Goal: Task Accomplishment & Management: Complete application form

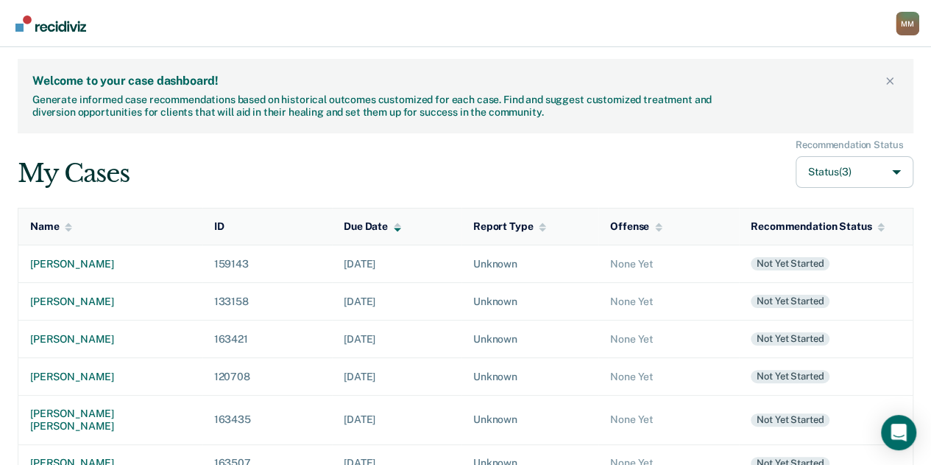
drag, startPoint x: 0, startPoint y: 0, endPoint x: 492, endPoint y: 356, distance: 607.0
click at [492, 356] on td "Unknown" at bounding box center [530, 339] width 137 height 38
click at [79, 267] on div "[PERSON_NAME]" at bounding box center [110, 264] width 161 height 13
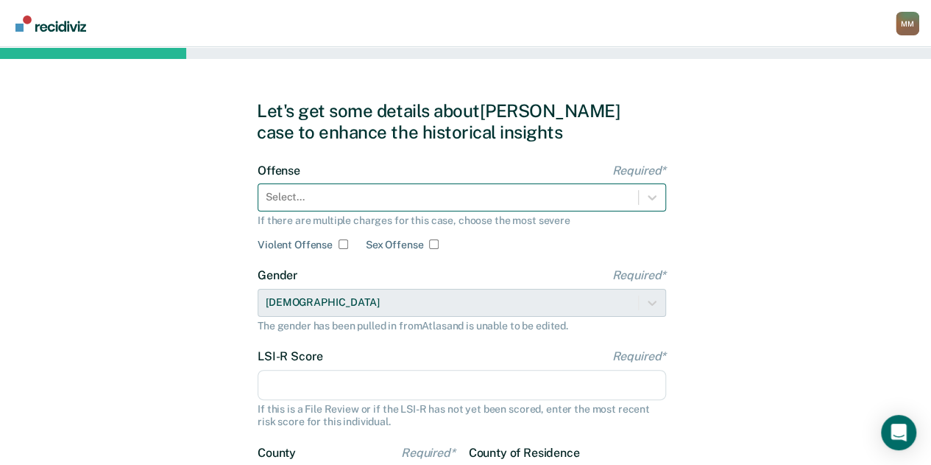
click at [418, 204] on div "Select..." at bounding box center [462, 197] width 409 height 28
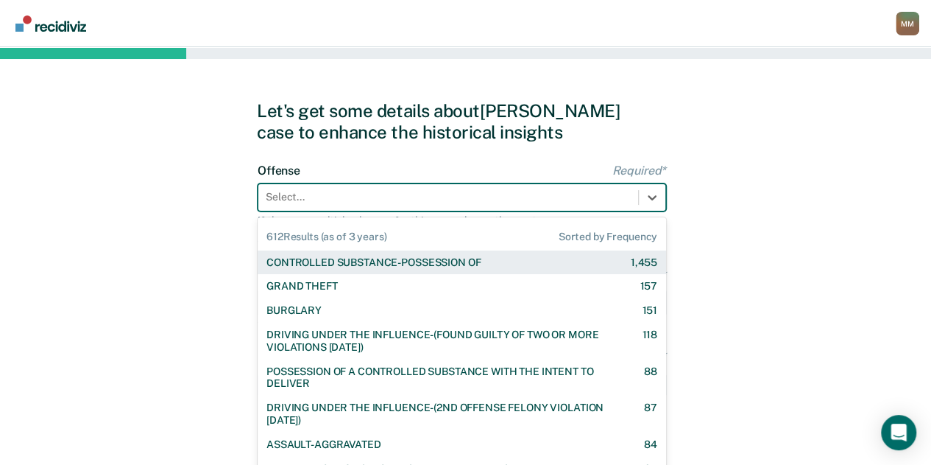
scroll to position [9, 0]
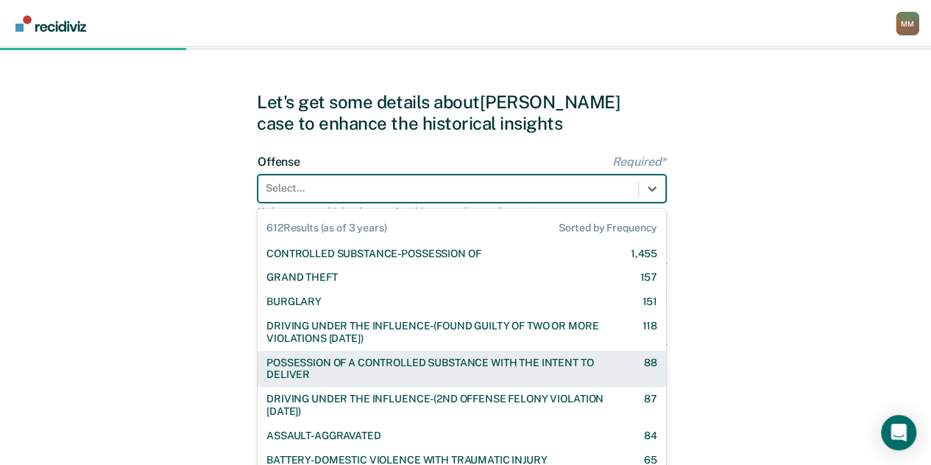
click at [443, 357] on div "POSSESSION OF A CONTROLLED SUBSTANCE WITH THE INTENT TO DELIVER" at bounding box center [443, 368] width 352 height 25
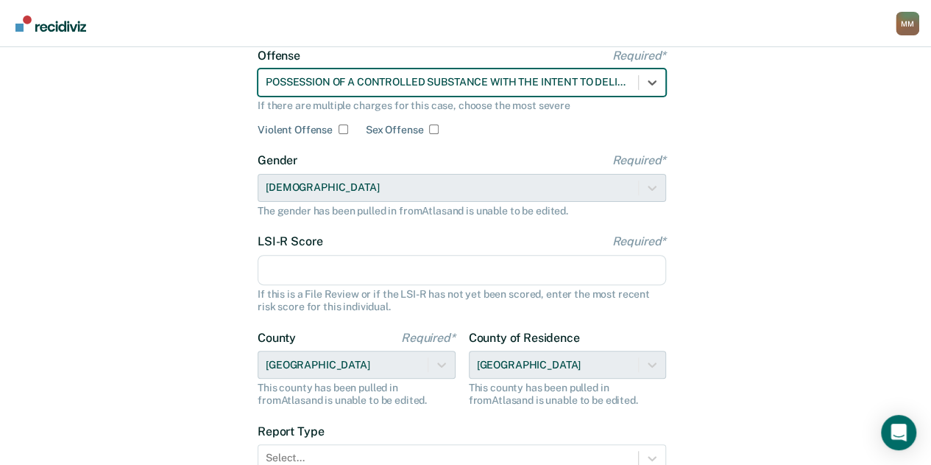
scroll to position [116, 0]
click at [430, 276] on input "LSI-R Score Required*" at bounding box center [462, 268] width 409 height 31
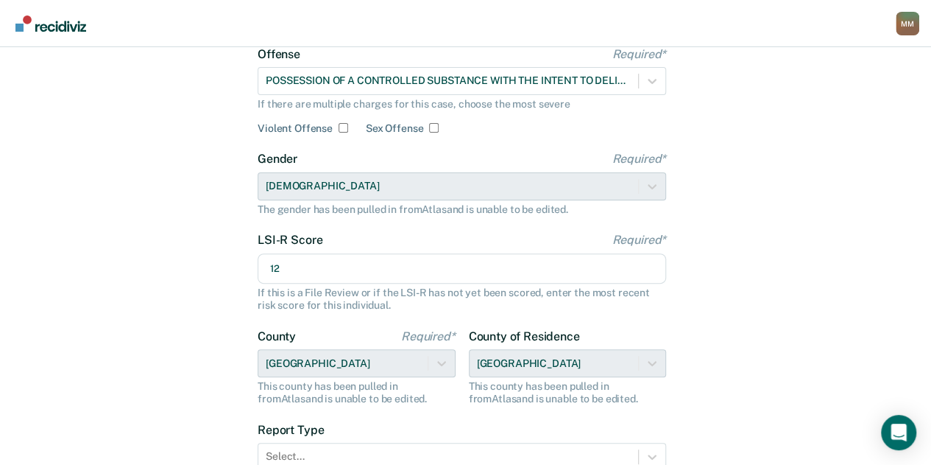
type input "12"
click at [224, 301] on div "Let's get some details about [PERSON_NAME] case to enhance the historical insig…" at bounding box center [465, 262] width 931 height 663
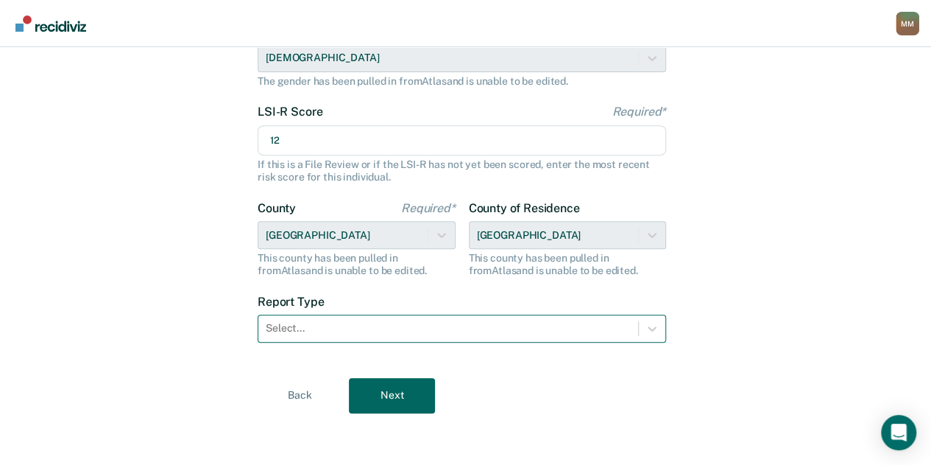
click at [303, 316] on div "Select..." at bounding box center [462, 328] width 409 height 28
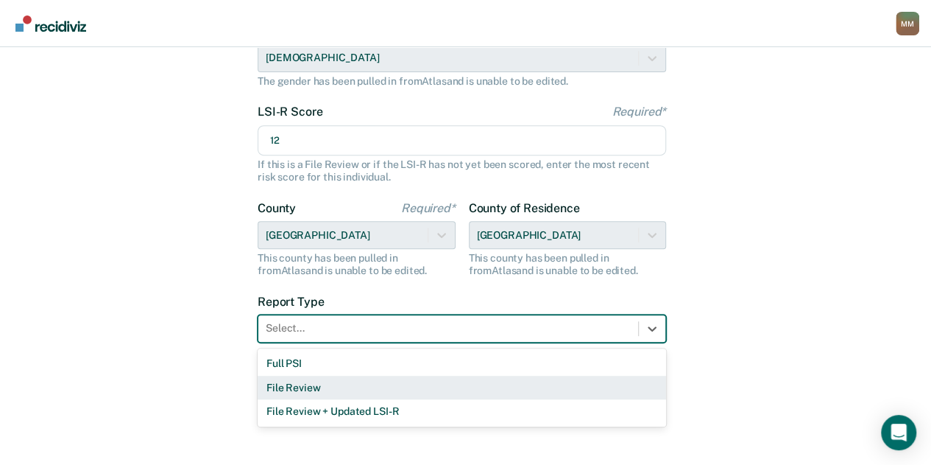
click at [328, 390] on div "File Review" at bounding box center [462, 388] width 409 height 24
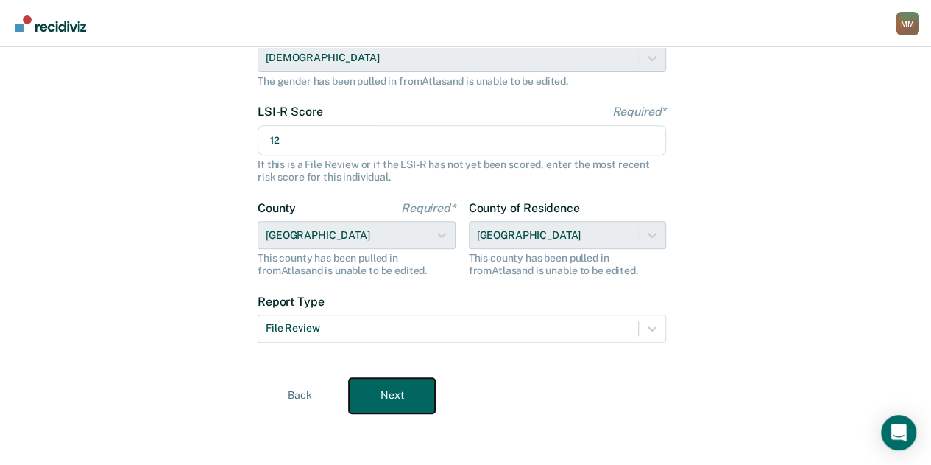
click at [387, 390] on button "Next" at bounding box center [392, 395] width 86 height 35
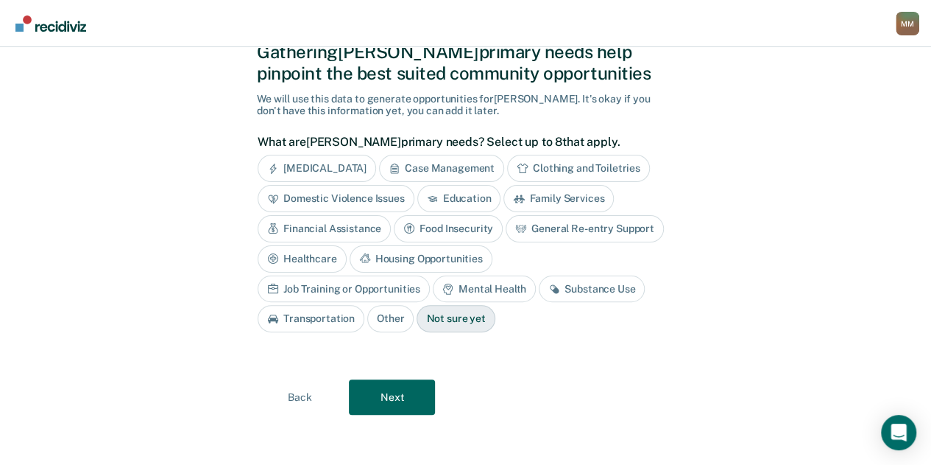
click at [449, 260] on div "Housing Opportunities" at bounding box center [421, 258] width 143 height 27
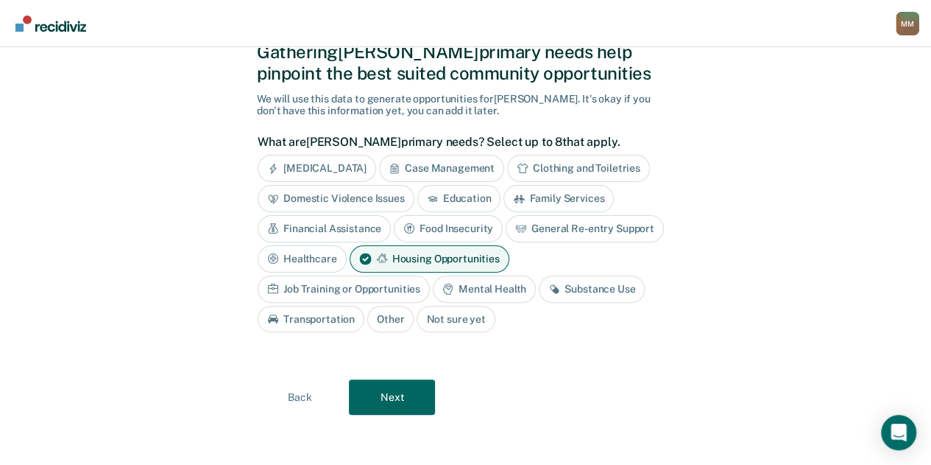
click at [362, 326] on div "[MEDICAL_DATA] Case Management Clothing and Toiletries Domestic Violence Issues…" at bounding box center [462, 243] width 409 height 177
click at [399, 395] on button "Next" at bounding box center [392, 396] width 86 height 35
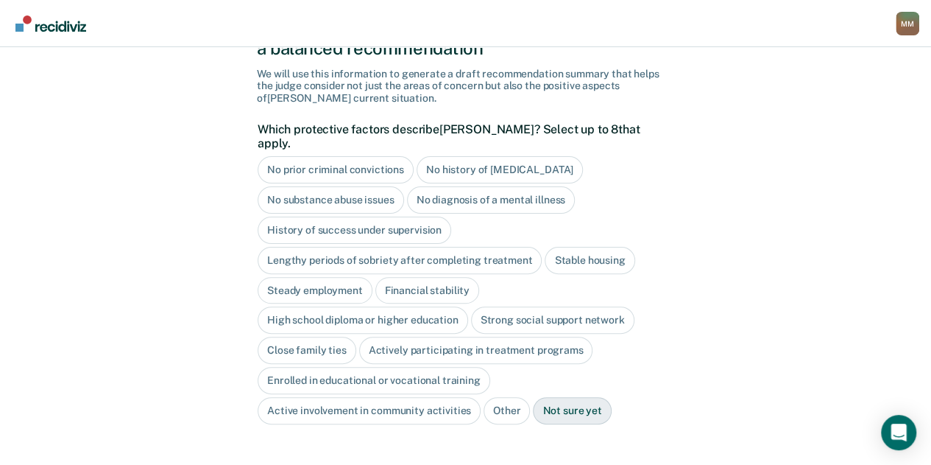
scroll to position [88, 0]
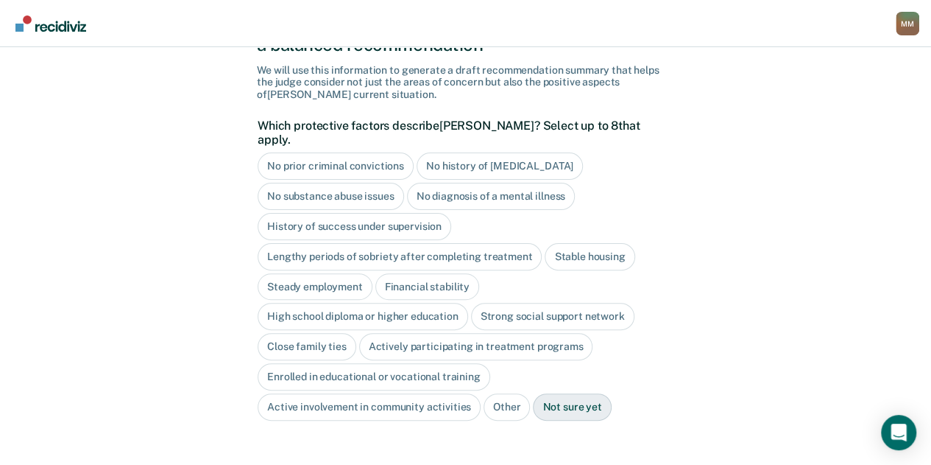
click at [356, 273] on div "Steady employment" at bounding box center [315, 286] width 115 height 27
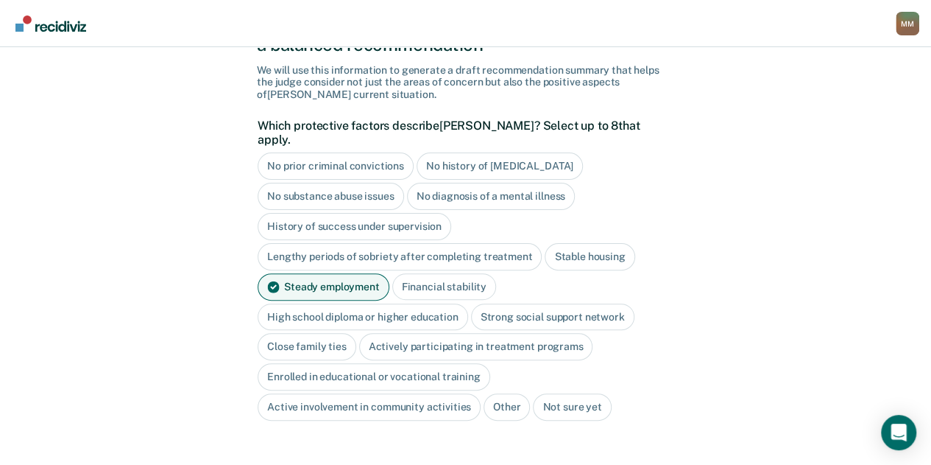
click at [416, 303] on div "High school diploma or higher education" at bounding box center [363, 316] width 211 height 27
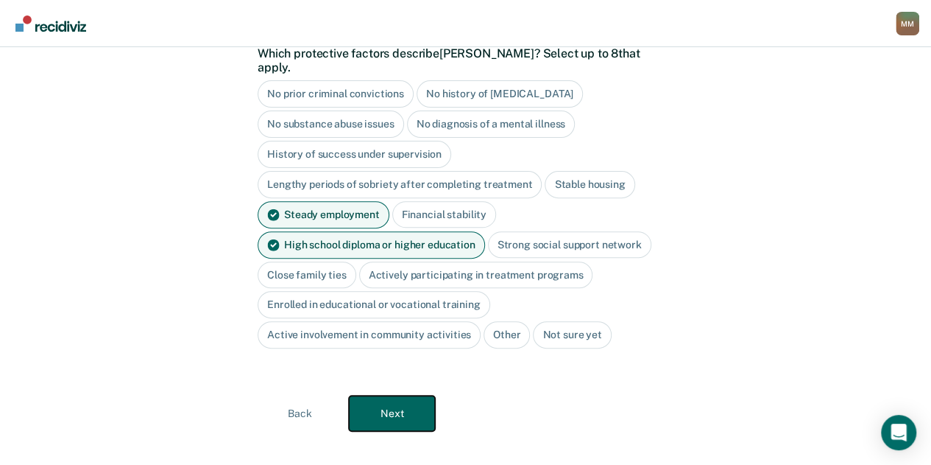
click at [406, 395] on button "Next" at bounding box center [392, 412] width 86 height 35
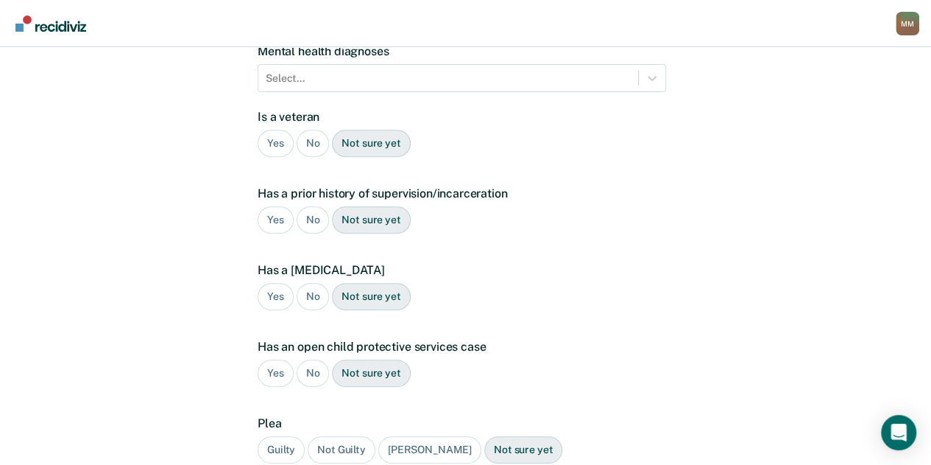
scroll to position [246, 0]
click at [284, 208] on div "Yes" at bounding box center [276, 221] width 36 height 27
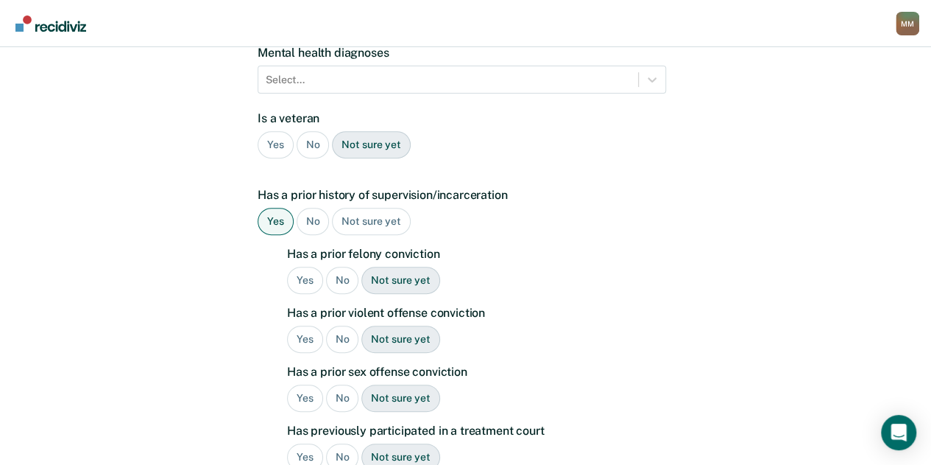
click at [314, 131] on div "No" at bounding box center [313, 144] width 33 height 27
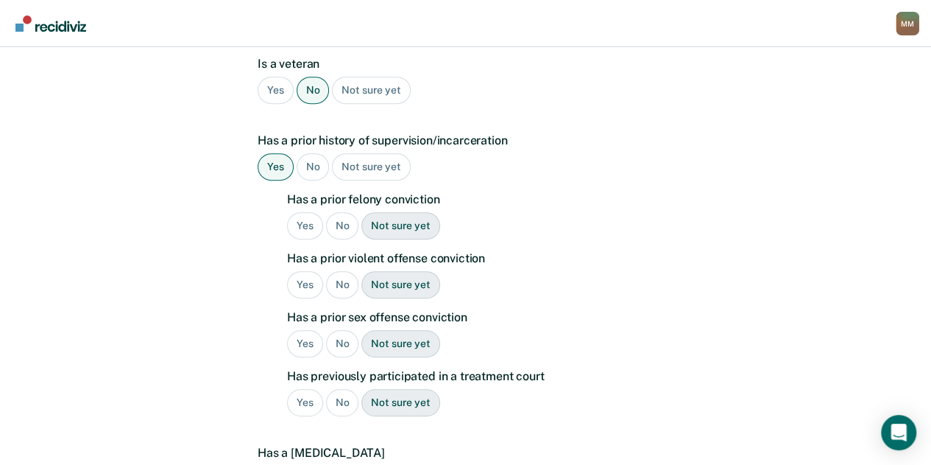
scroll to position [302, 0]
click at [302, 269] on div "Yes" at bounding box center [305, 282] width 36 height 27
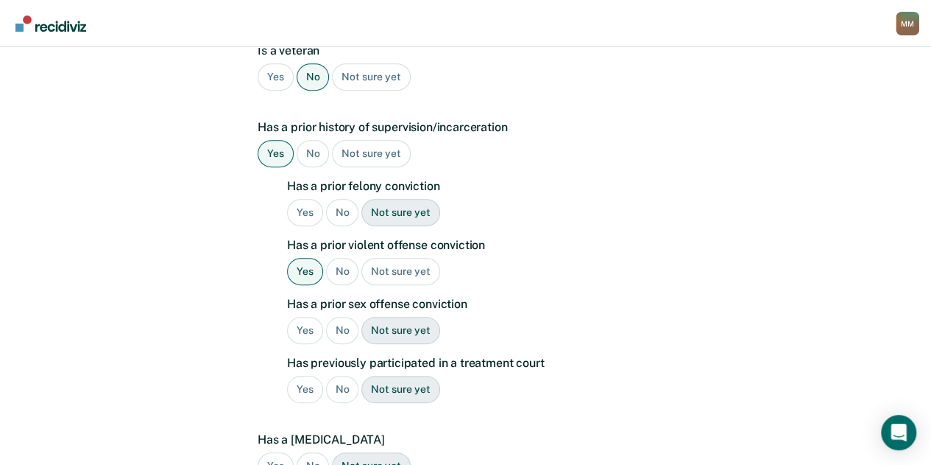
scroll to position [315, 0]
click at [306, 197] on div "Yes" at bounding box center [305, 210] width 36 height 27
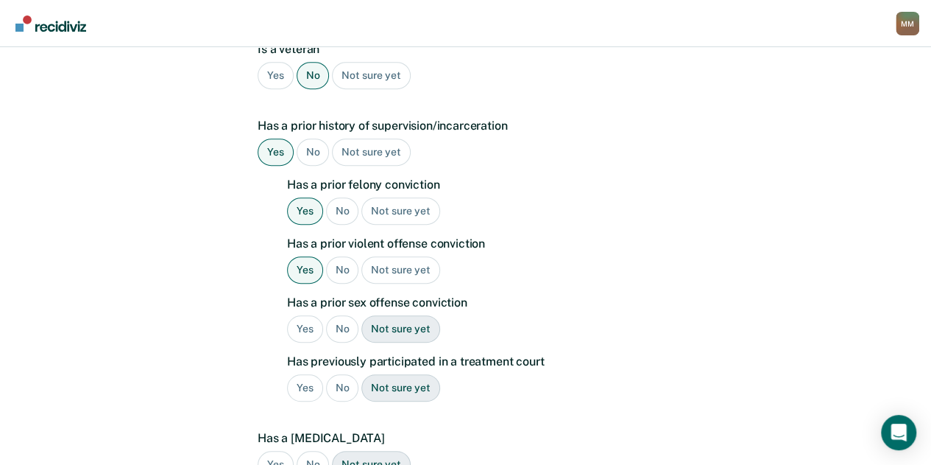
click at [340, 315] on div "No" at bounding box center [342, 328] width 33 height 27
click at [339, 374] on div "No" at bounding box center [342, 387] width 33 height 27
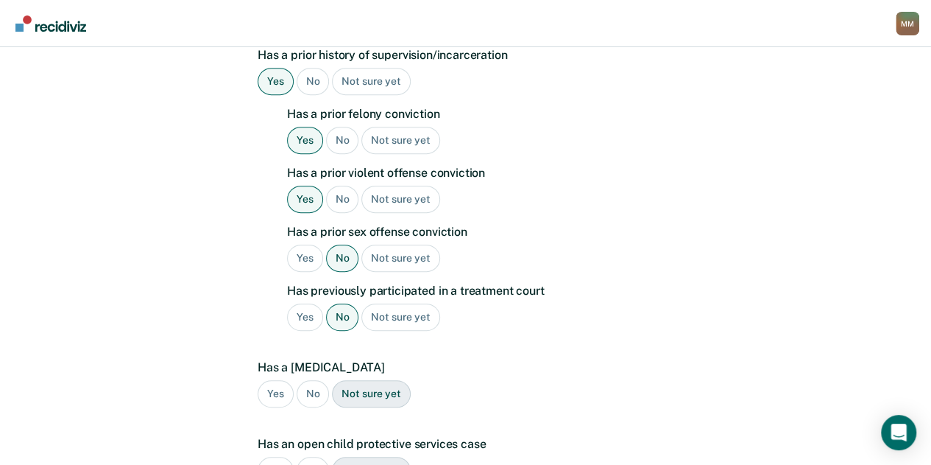
click at [315, 380] on div "No" at bounding box center [313, 393] width 33 height 27
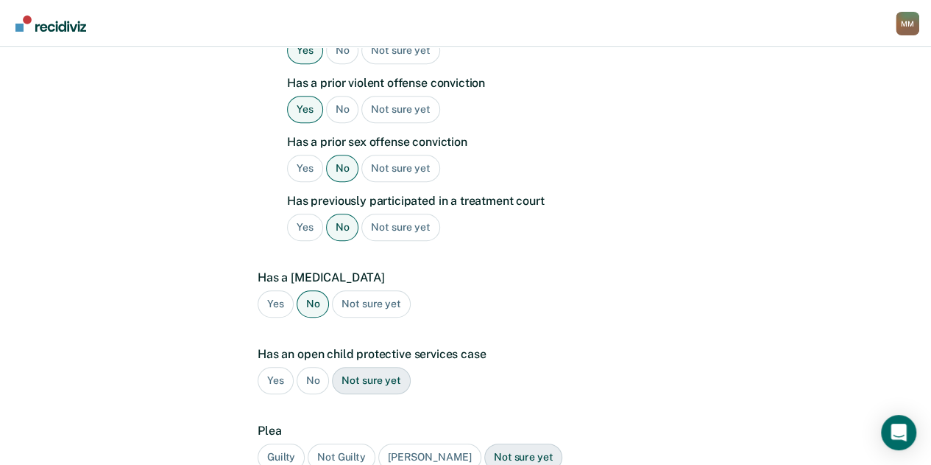
scroll to position [479, 0]
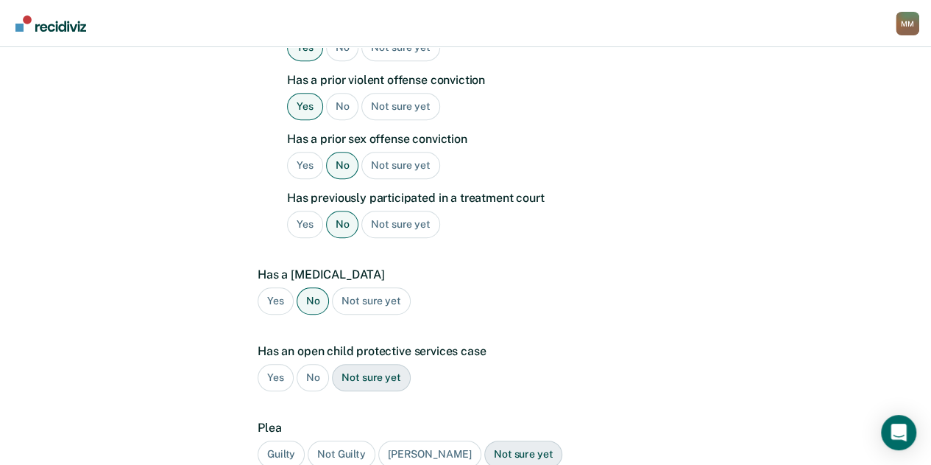
click at [311, 364] on div "No" at bounding box center [313, 377] width 33 height 27
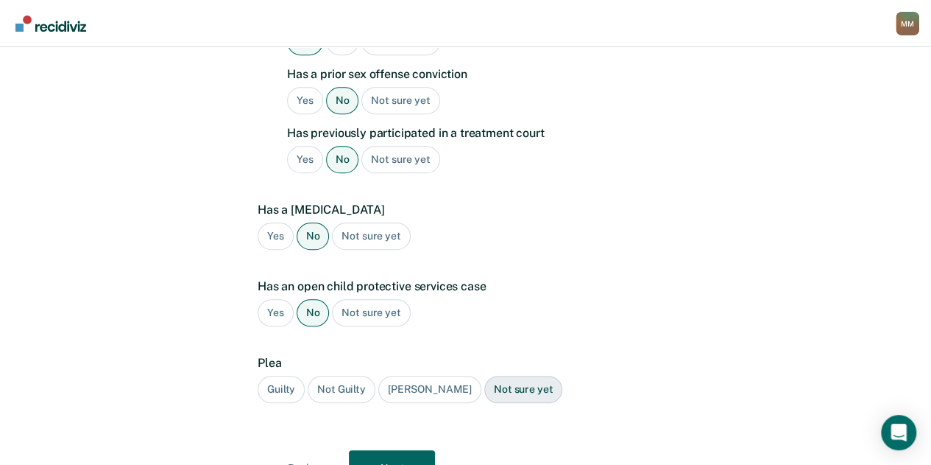
scroll to position [543, 0]
click at [290, 376] on div "Guilty" at bounding box center [281, 389] width 47 height 27
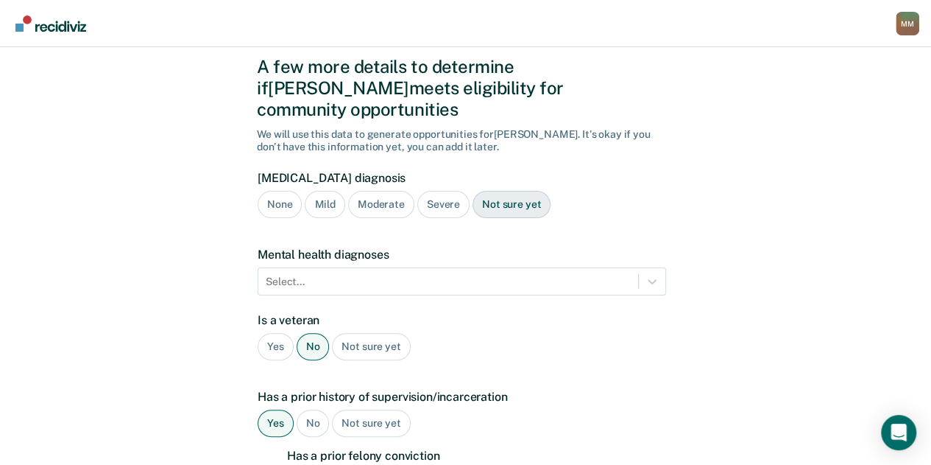
scroll to position [0, 0]
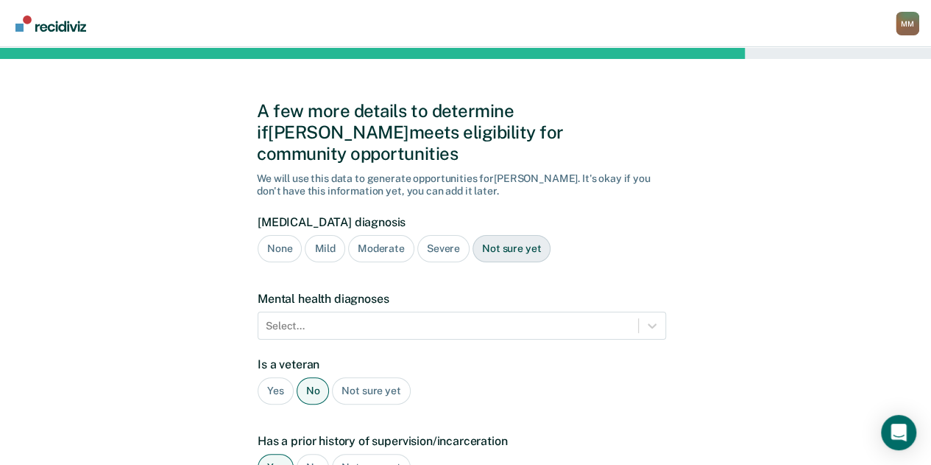
click at [378, 235] on div "Moderate" at bounding box center [381, 248] width 66 height 27
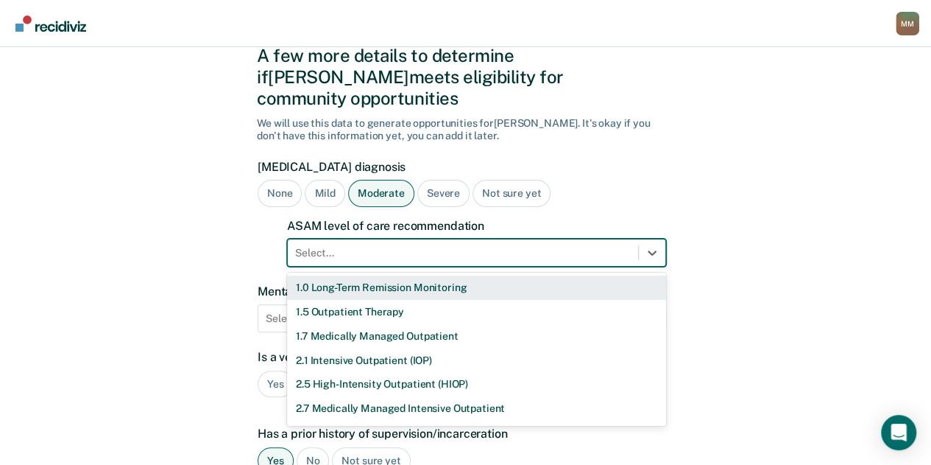
click at [424, 267] on div "11 results available. Use Up and Down to choose options, press Enter to select …" at bounding box center [476, 253] width 379 height 28
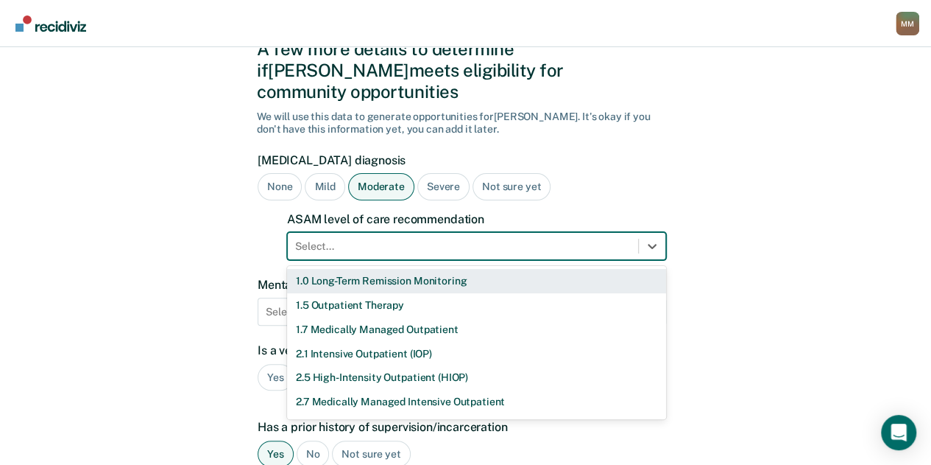
scroll to position [68, 0]
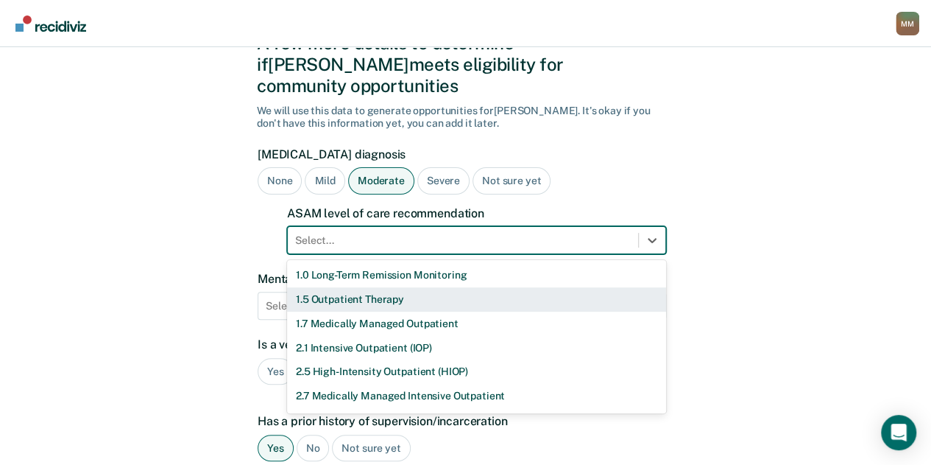
click at [397, 287] on div "1.5 Outpatient Therapy" at bounding box center [476, 299] width 379 height 24
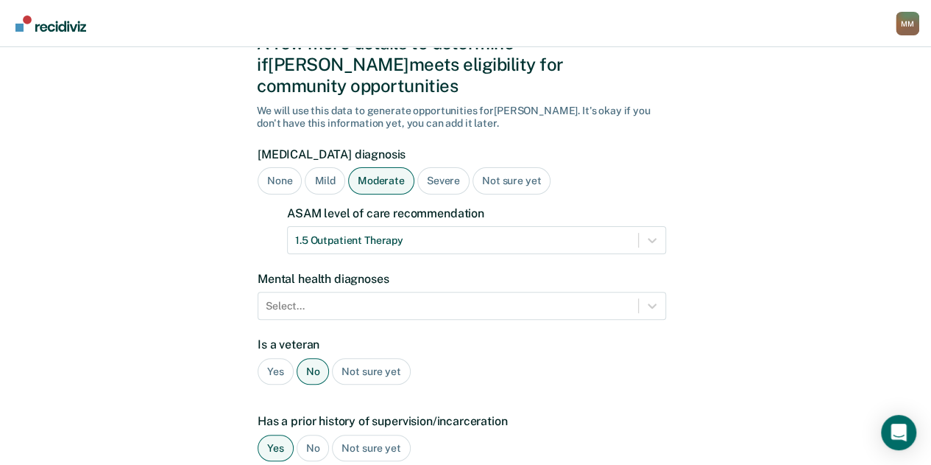
click at [624, 370] on div "Is a veteran Yes No Not sure yet" at bounding box center [462, 366] width 409 height 59
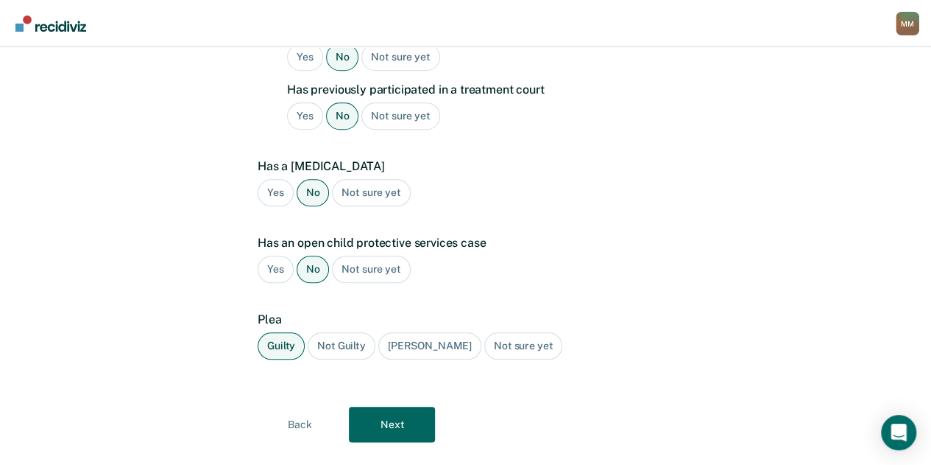
scroll to position [638, 0]
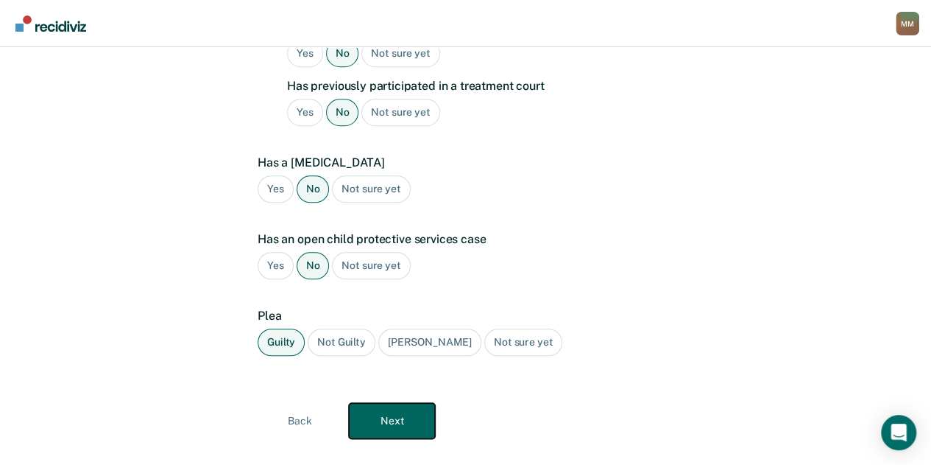
click at [387, 403] on button "Next" at bounding box center [392, 420] width 86 height 35
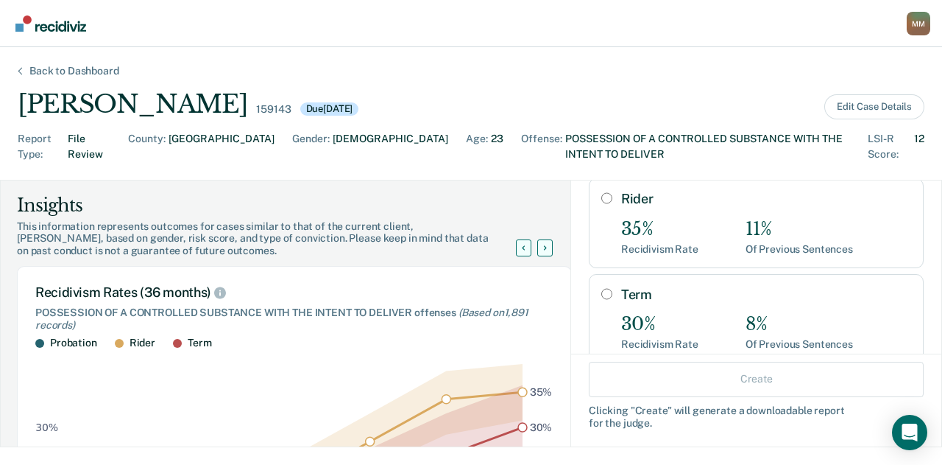
scroll to position [183, 0]
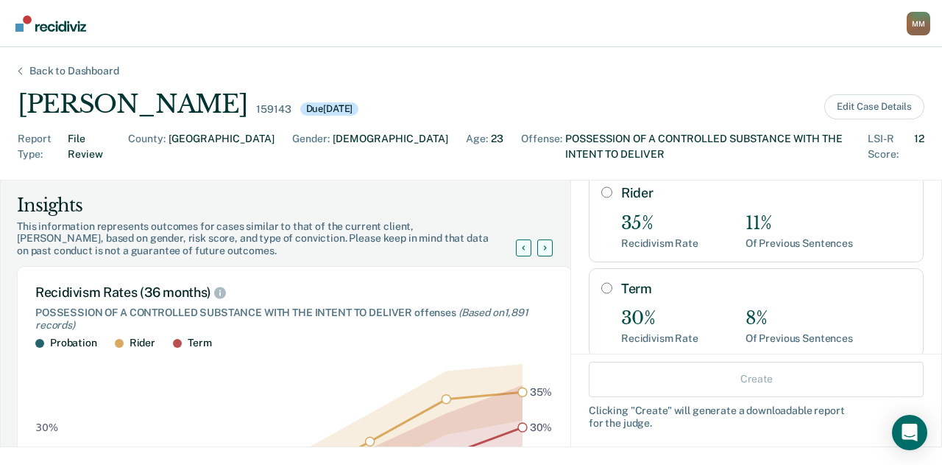
click at [621, 281] on div "Term 30% Recidivism Rate 8% Of Previous Sentences" at bounding box center [766, 313] width 290 height 64
radio input "true"
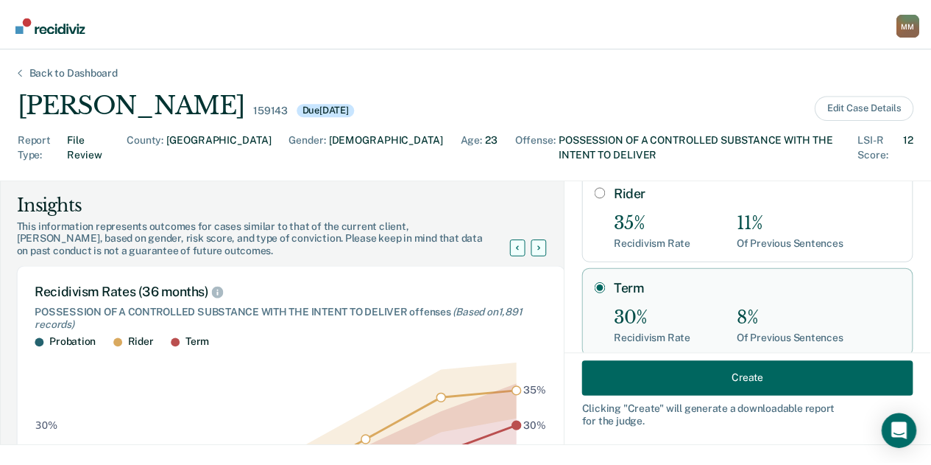
scroll to position [237, 0]
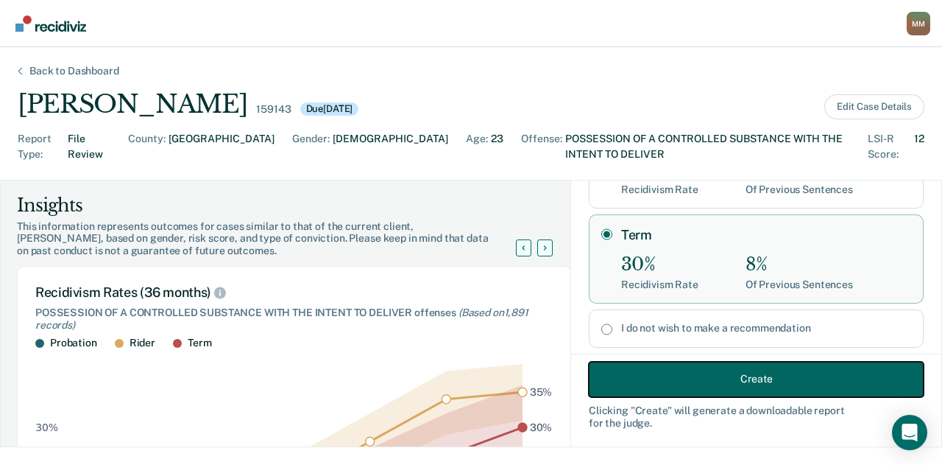
click at [654, 370] on button "Create" at bounding box center [756, 378] width 335 height 35
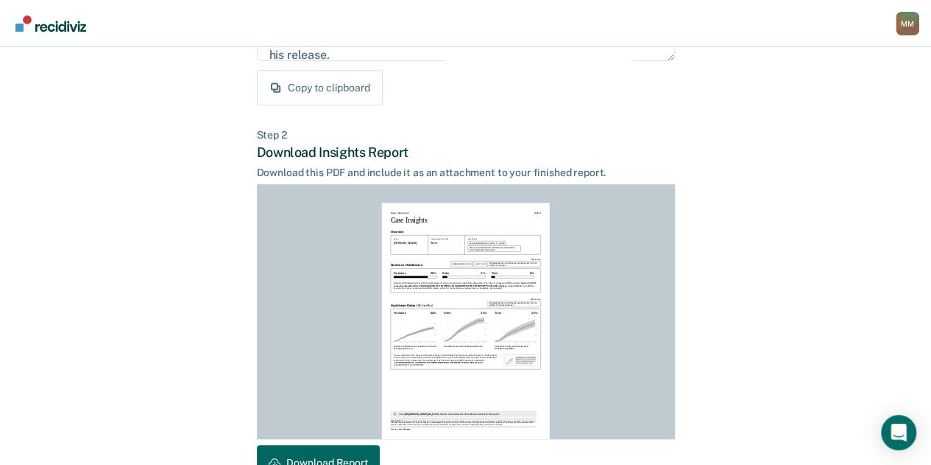
scroll to position [374, 0]
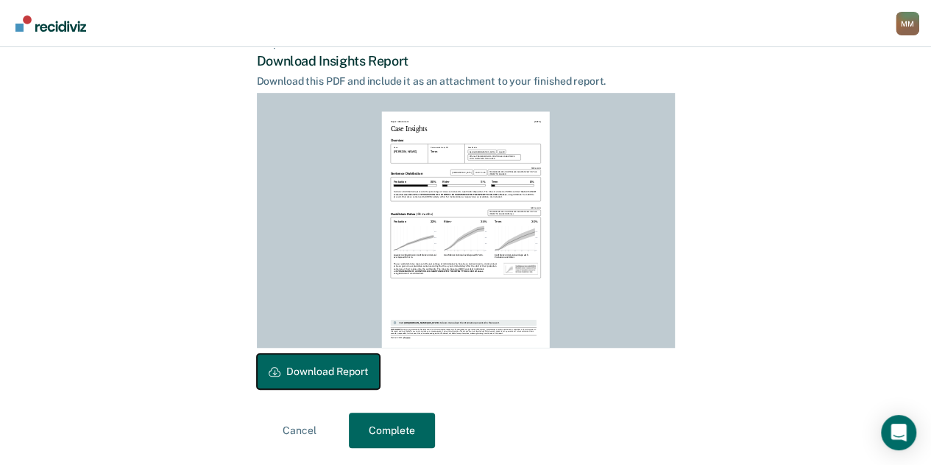
click at [337, 372] on button "Download Report" at bounding box center [318, 370] width 123 height 35
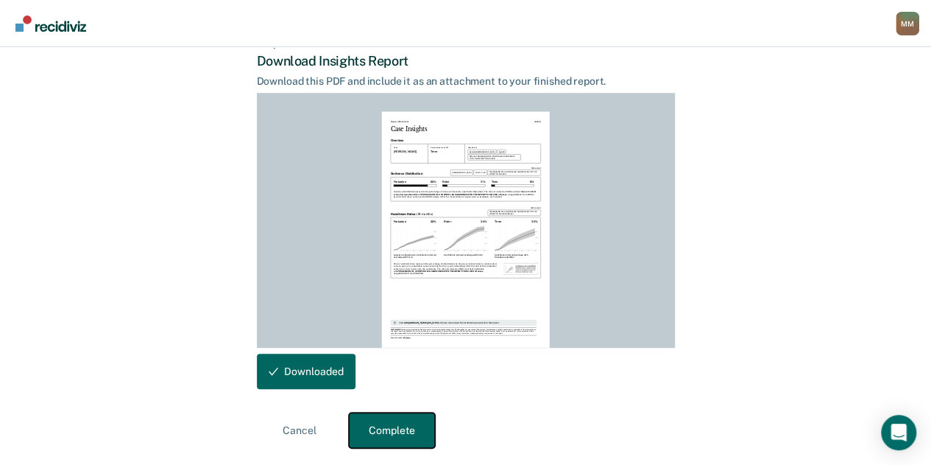
click at [387, 435] on button "Complete" at bounding box center [392, 429] width 86 height 35
